Goal: Share content: Share content

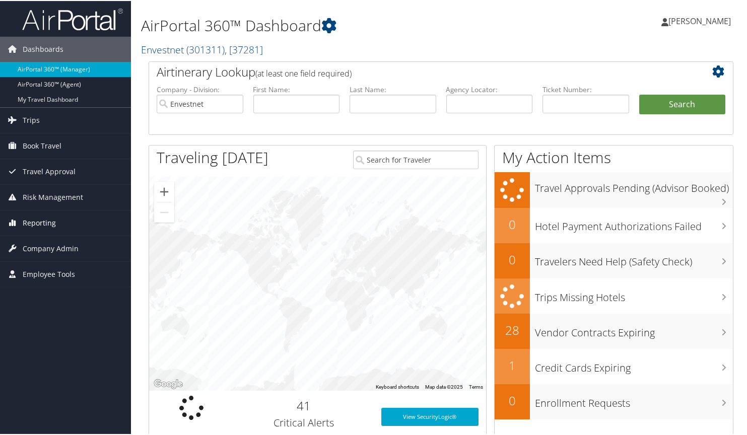
click at [43, 222] on span "Reporting" at bounding box center [39, 222] width 33 height 25
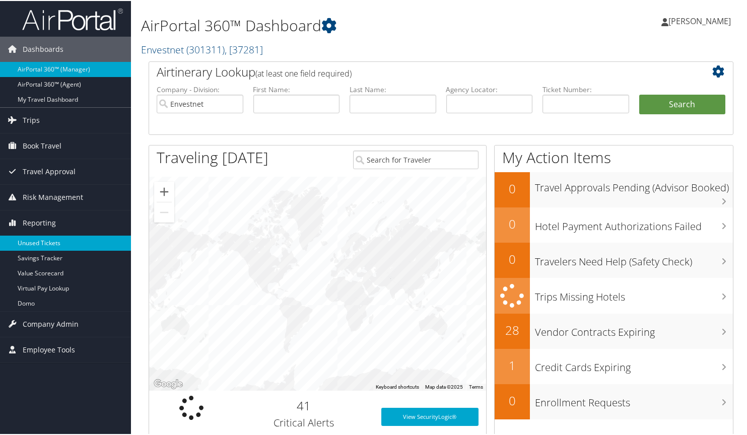
click at [37, 245] on link "Unused Tickets" at bounding box center [65, 242] width 131 height 15
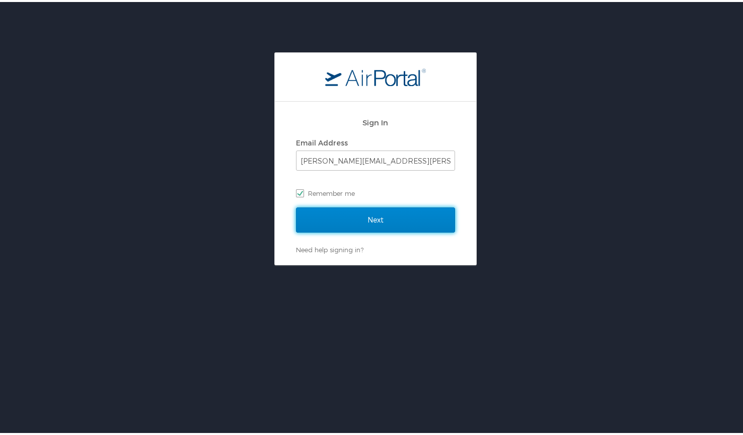
click at [382, 217] on input "Next" at bounding box center [375, 217] width 159 height 25
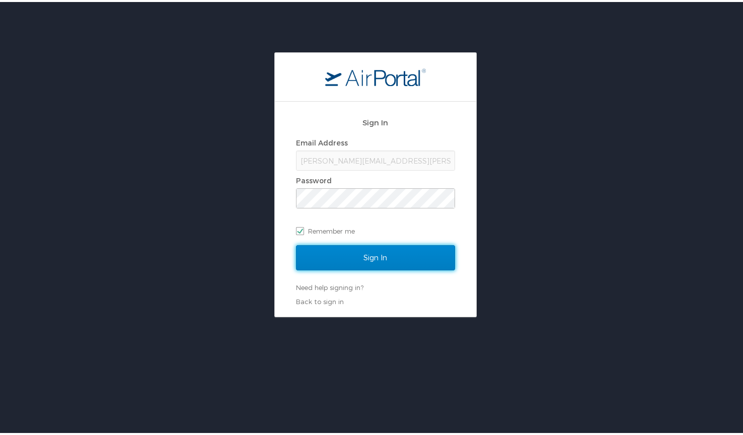
click at [371, 254] on input "Sign In" at bounding box center [375, 255] width 159 height 25
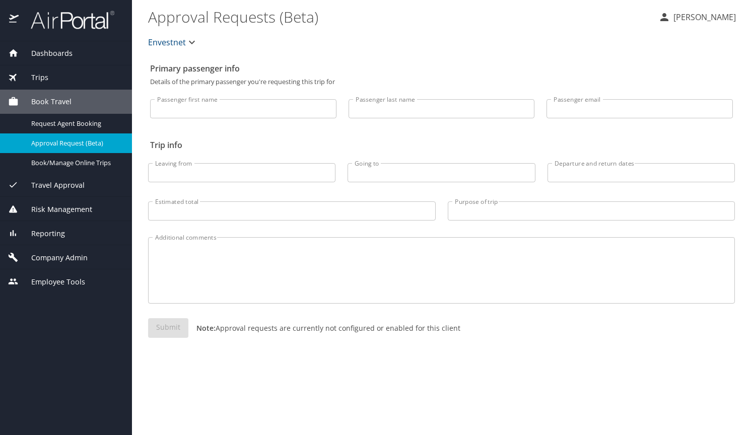
click at [50, 232] on span "Reporting" at bounding box center [42, 233] width 46 height 11
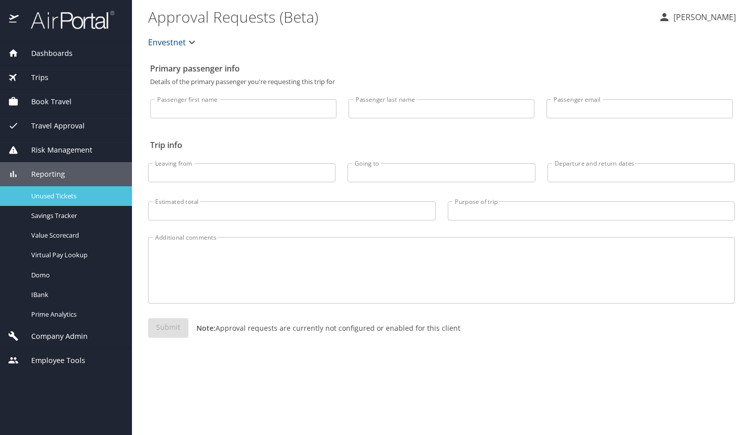
click at [54, 196] on span "Unused Tickets" at bounding box center [75, 196] width 89 height 10
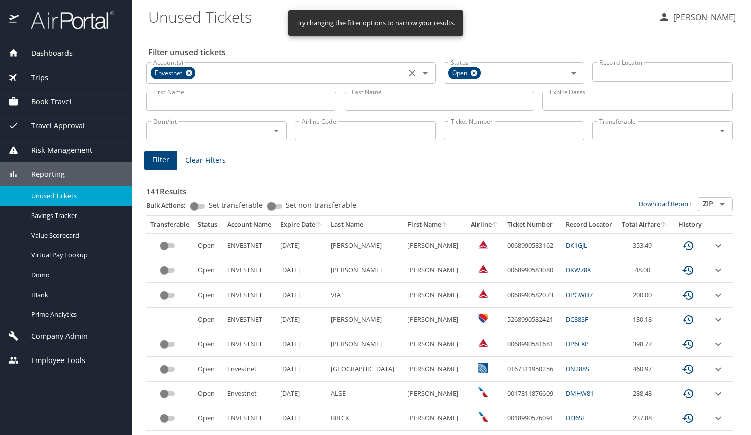
click at [409, 72] on icon "Clear" at bounding box center [412, 73] width 6 height 6
click at [366, 97] on input "Last Name" at bounding box center [439, 101] width 190 height 19
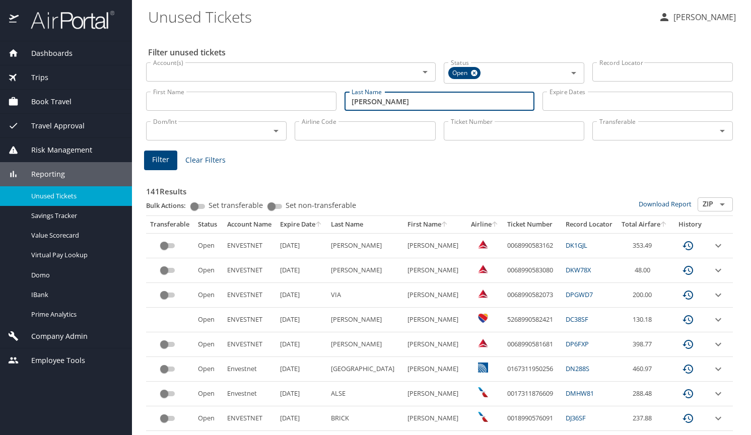
type input "GARODIA"
click at [320, 75] on input "Account(s)" at bounding box center [276, 71] width 254 height 13
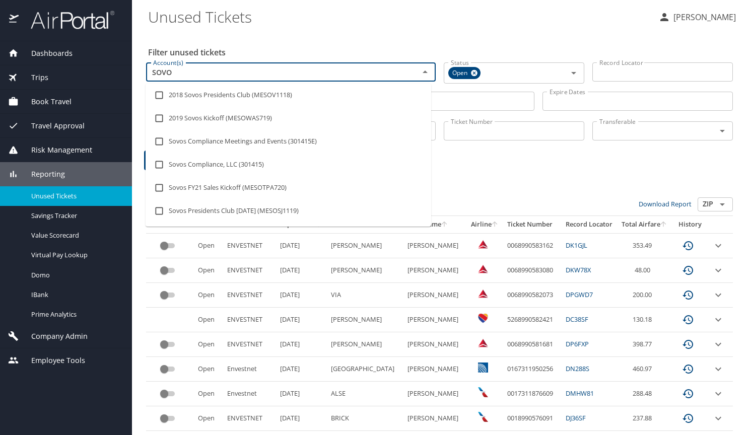
type input "SOVOS"
click at [213, 164] on li "Sovos Compliance, LLC (301415)" at bounding box center [289, 164] width 286 height 23
checkbox input "true"
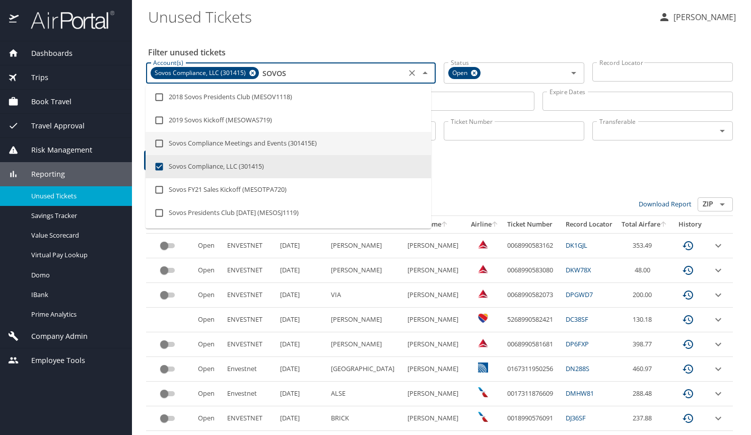
type input "SOVOS"
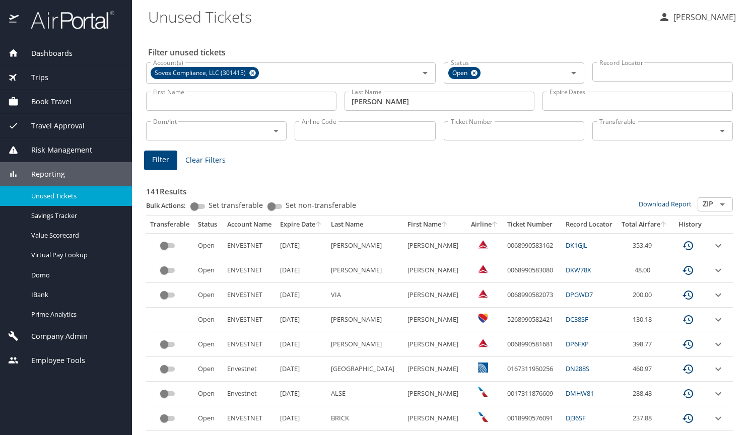
click at [168, 164] on span "Filter" at bounding box center [160, 160] width 17 height 13
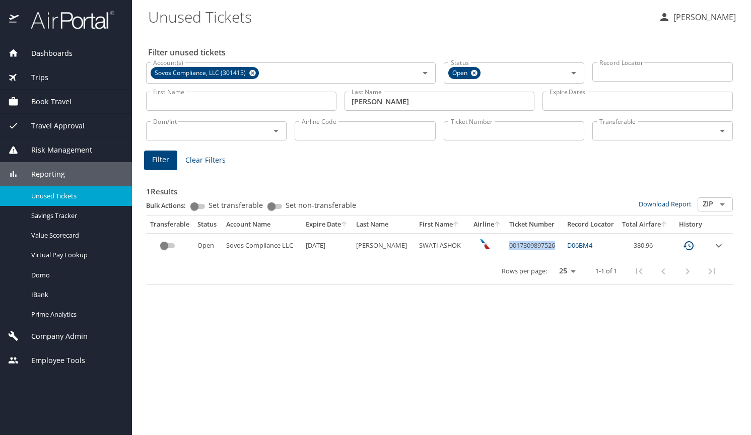
drag, startPoint x: 547, startPoint y: 242, endPoint x: 501, endPoint y: 243, distance: 46.4
click at [505, 243] on td "0017309897526" at bounding box center [534, 245] width 58 height 25
copy td "0017309897526"
click at [38, 73] on span "Trips" at bounding box center [34, 77] width 30 height 11
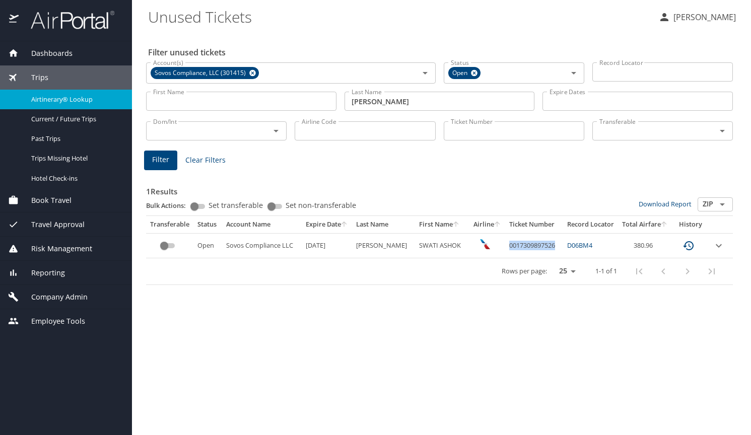
click at [48, 100] on span "Airtinerary® Lookup" at bounding box center [75, 100] width 89 height 10
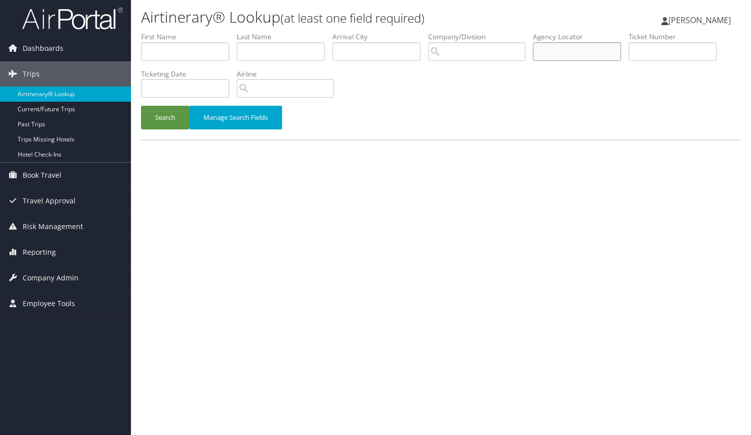
click at [565, 51] on input "text" at bounding box center [577, 51] width 88 height 19
type input "dpj0p0"
click at [141, 106] on button "Search" at bounding box center [165, 118] width 48 height 24
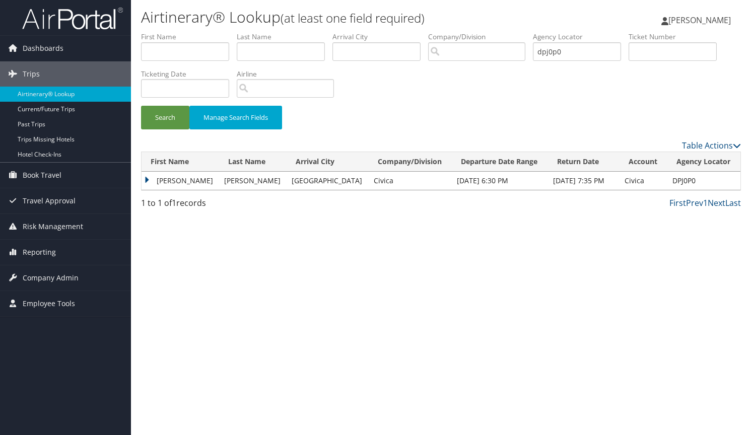
click at [148, 182] on td "TERESA MARIE" at bounding box center [181, 181] width 78 height 18
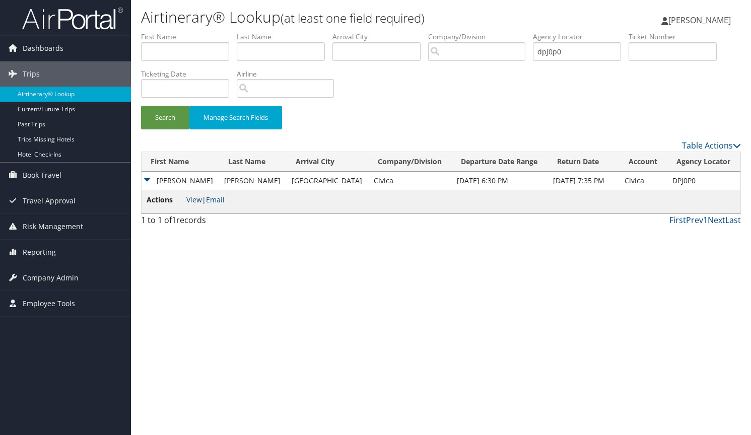
click at [196, 200] on link "View" at bounding box center [194, 200] width 16 height 10
click at [219, 199] on link "Email" at bounding box center [215, 200] width 19 height 10
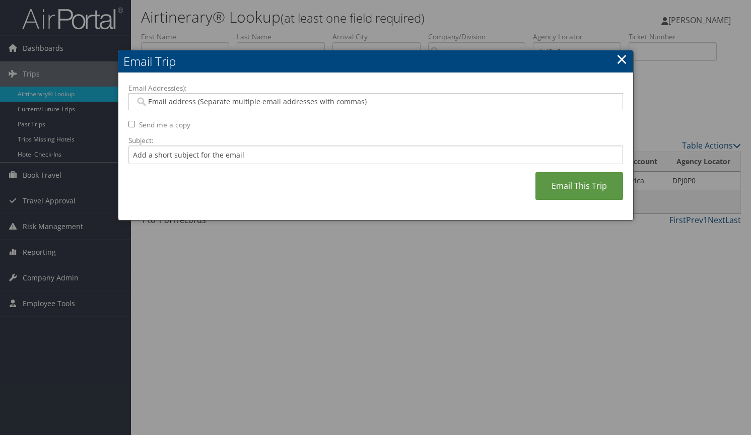
paste input "matt.ray@civicarx.org"
type input "matt.ray@civicarx.org"
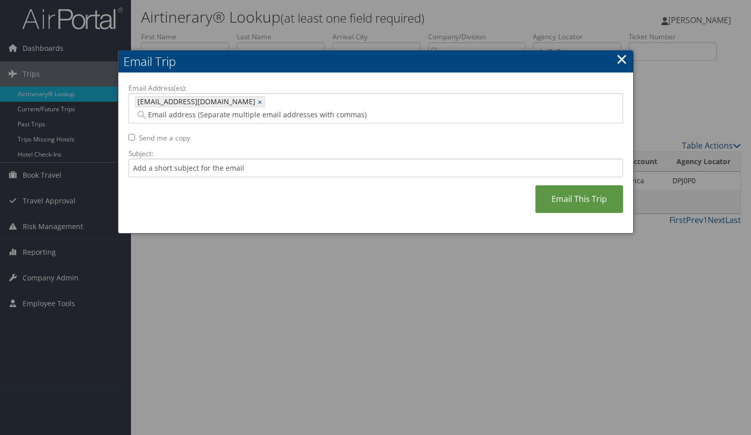
paste input "TERESA.FEESER@CIVICARX.ORG"
type input "TERESA.FEESER@CIVICARX.ORG"
type input "matt.ray@civicarx.org, TERESA.FEESER@CIVICARX.ORG"
click at [134, 134] on input "Send me a copy" at bounding box center [131, 137] width 7 height 7
checkbox input "true"
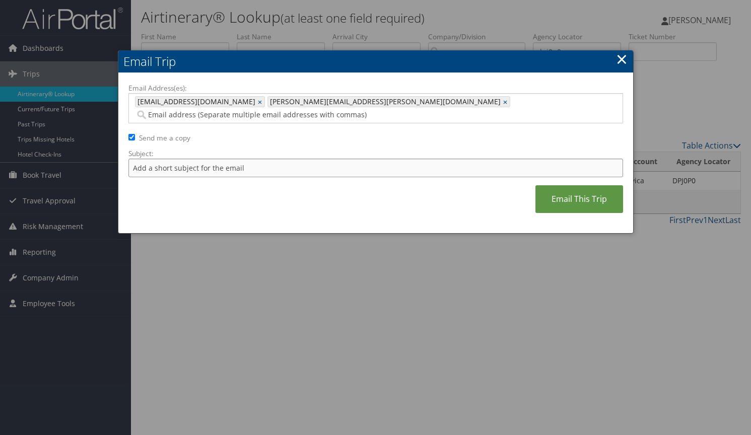
click at [162, 162] on input "Subject:" at bounding box center [375, 168] width 495 height 19
type input "Trip to BOM Teresa Feeser"
click at [571, 188] on link "Email This Trip" at bounding box center [579, 199] width 88 height 28
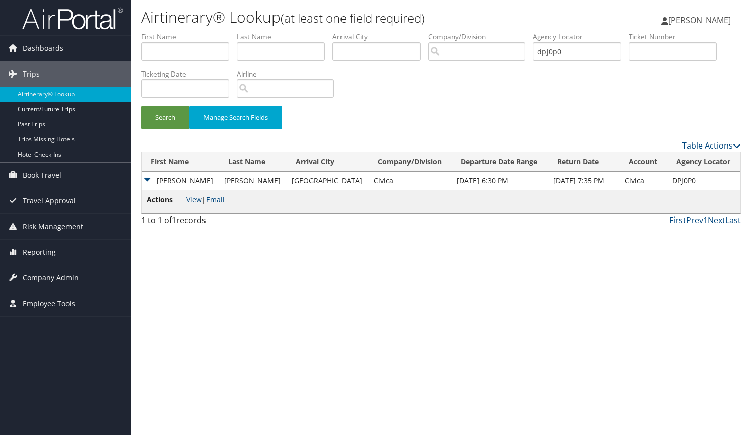
click at [668, 275] on div "Airtinerary® Lookup (at least one field required) Pamela Dorsey Pamela Dorsey M…" at bounding box center [441, 217] width 620 height 435
